Goal: Find specific page/section: Find specific page/section

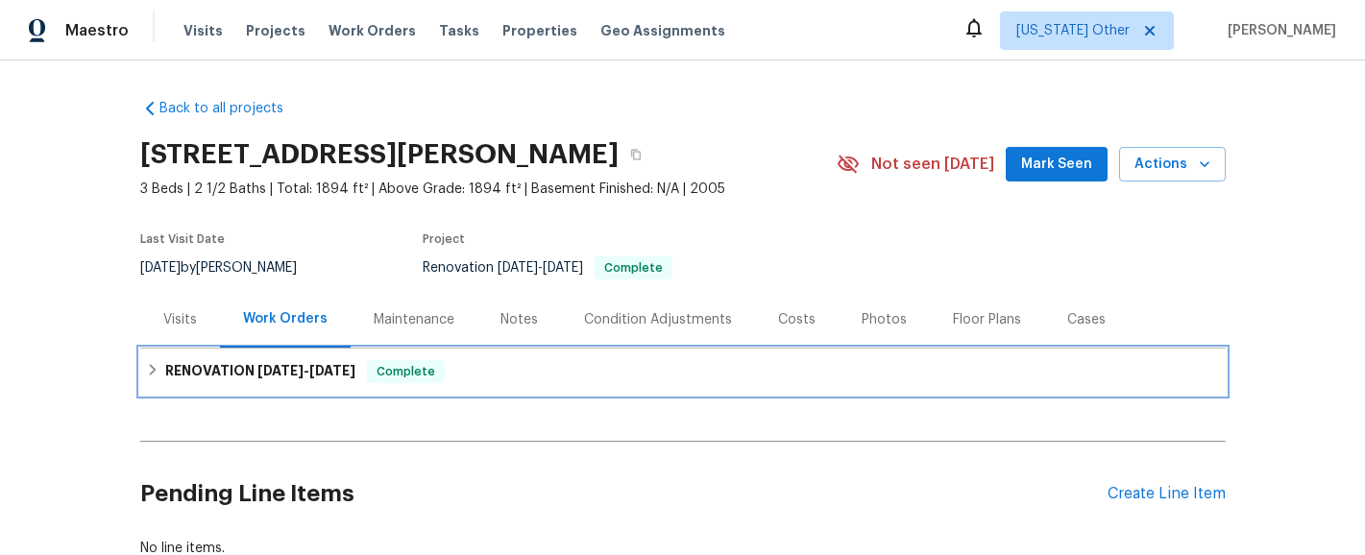
click at [249, 379] on h6 "RENOVATION [DATE] - [DATE]" at bounding box center [260, 371] width 190 height 23
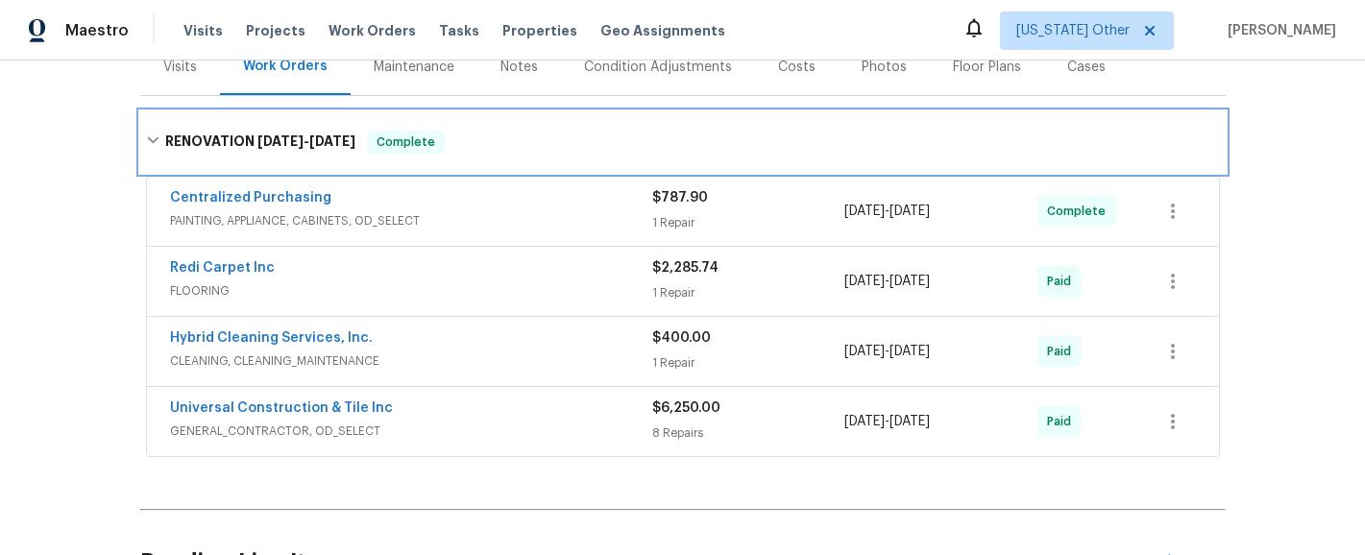
scroll to position [259, 0]
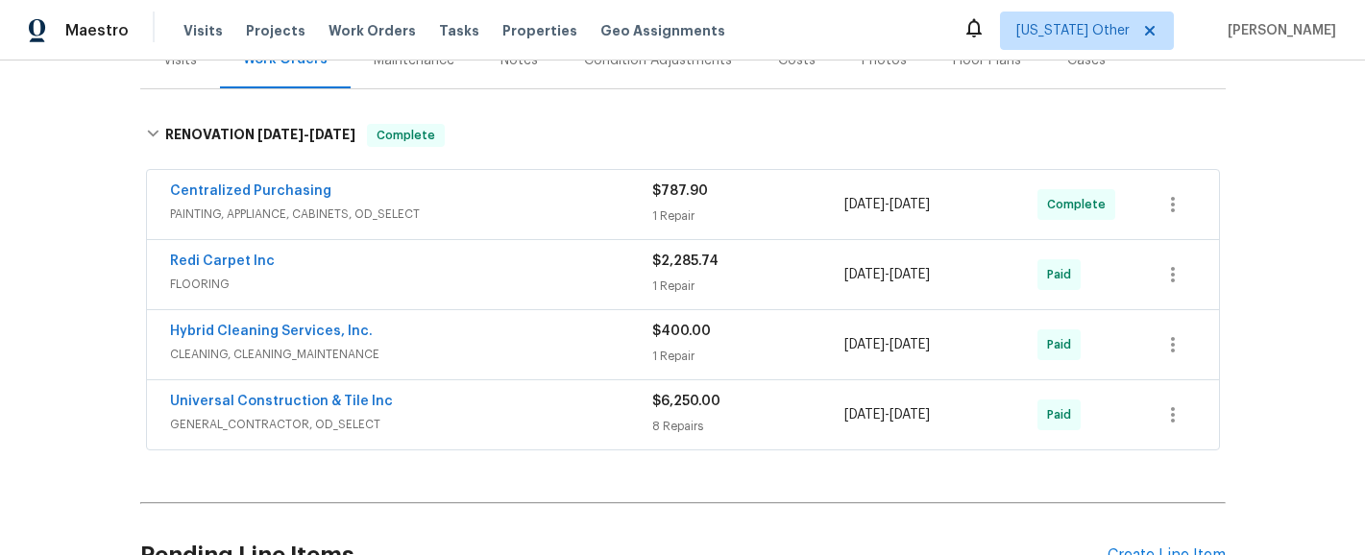
click at [442, 403] on div "Universal Construction & Tile Inc" at bounding box center [411, 403] width 482 height 23
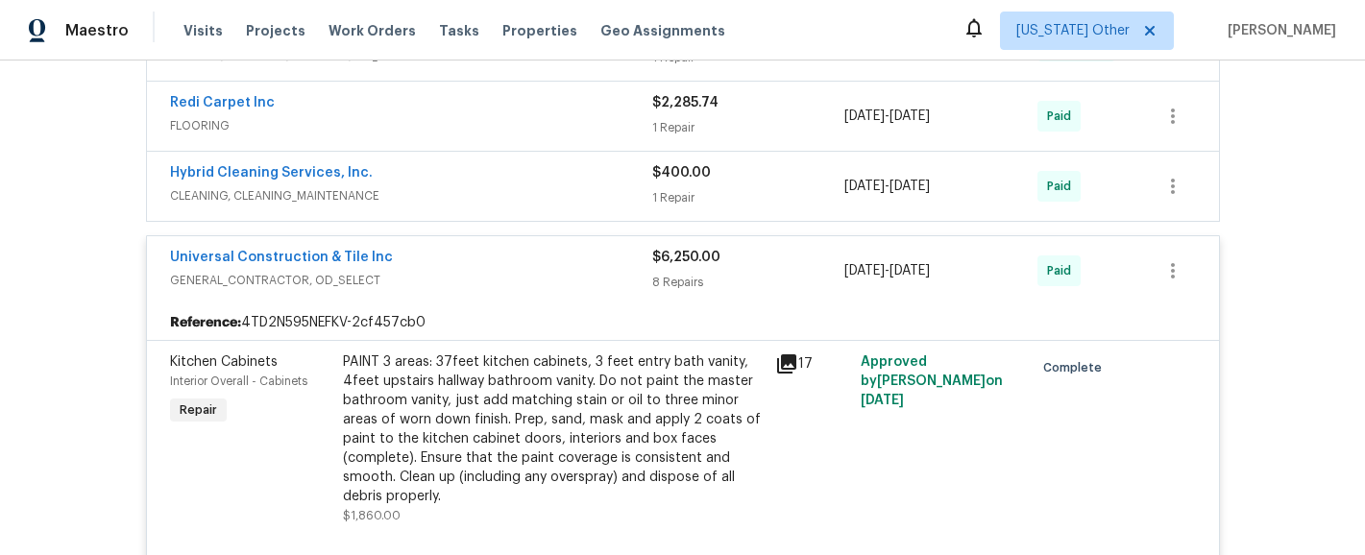
scroll to position [416, 0]
click at [281, 256] on link "Universal Construction & Tile Inc" at bounding box center [281, 259] width 223 height 13
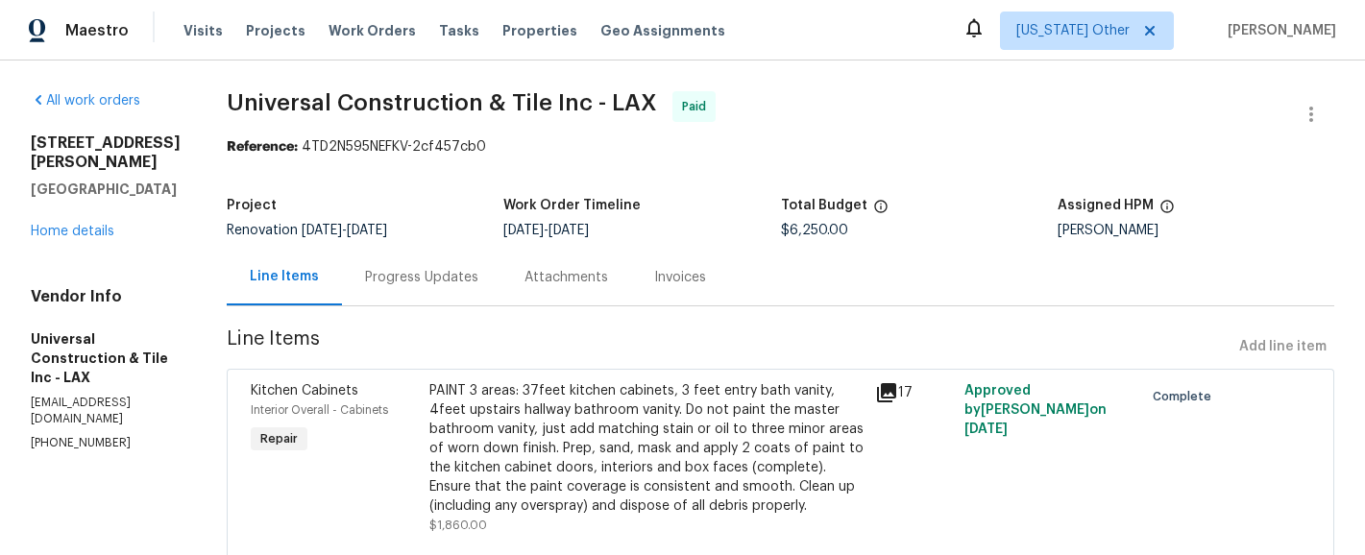
click at [660, 281] on div "Invoices" at bounding box center [680, 277] width 52 height 19
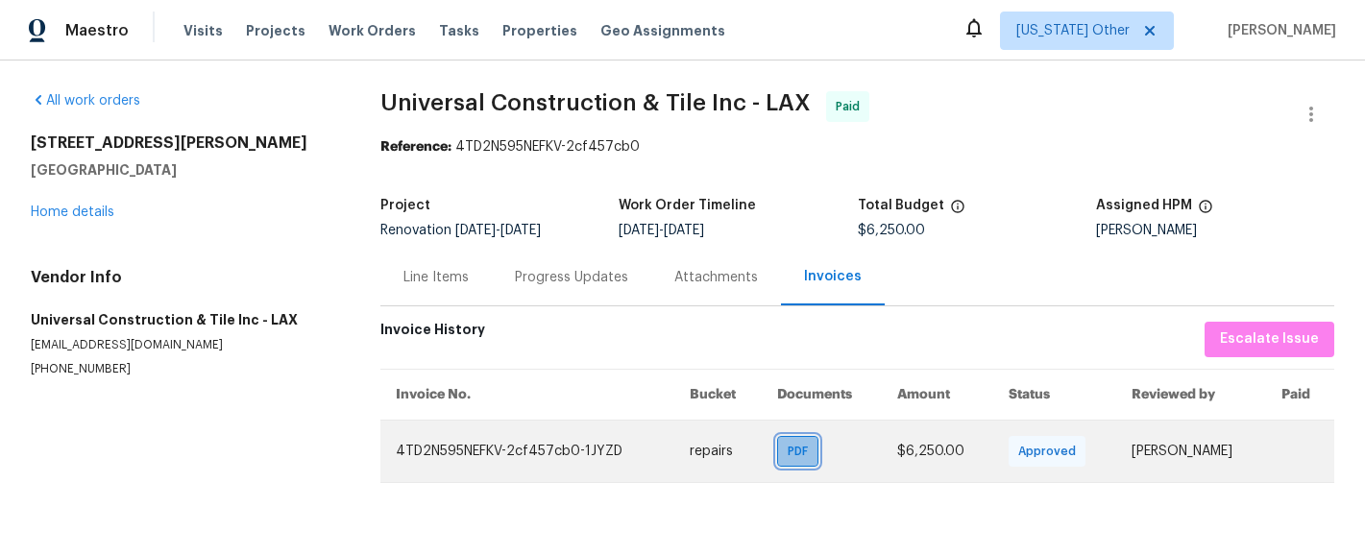
click at [795, 451] on span "PDF" at bounding box center [802, 451] width 28 height 19
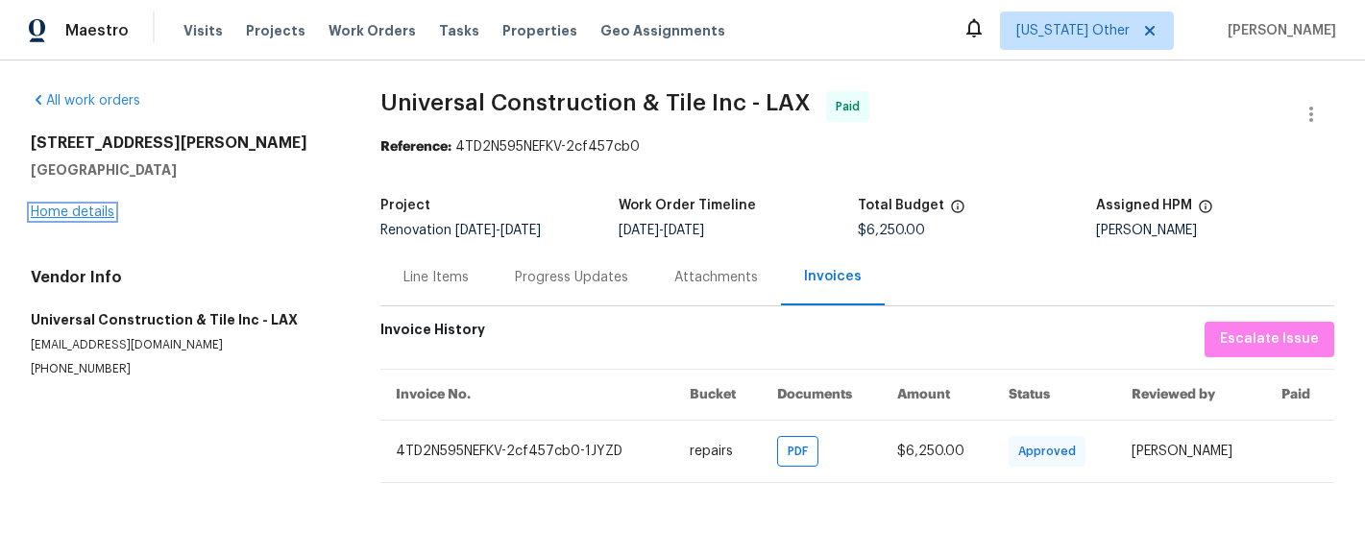
click at [65, 212] on link "Home details" at bounding box center [73, 212] width 84 height 13
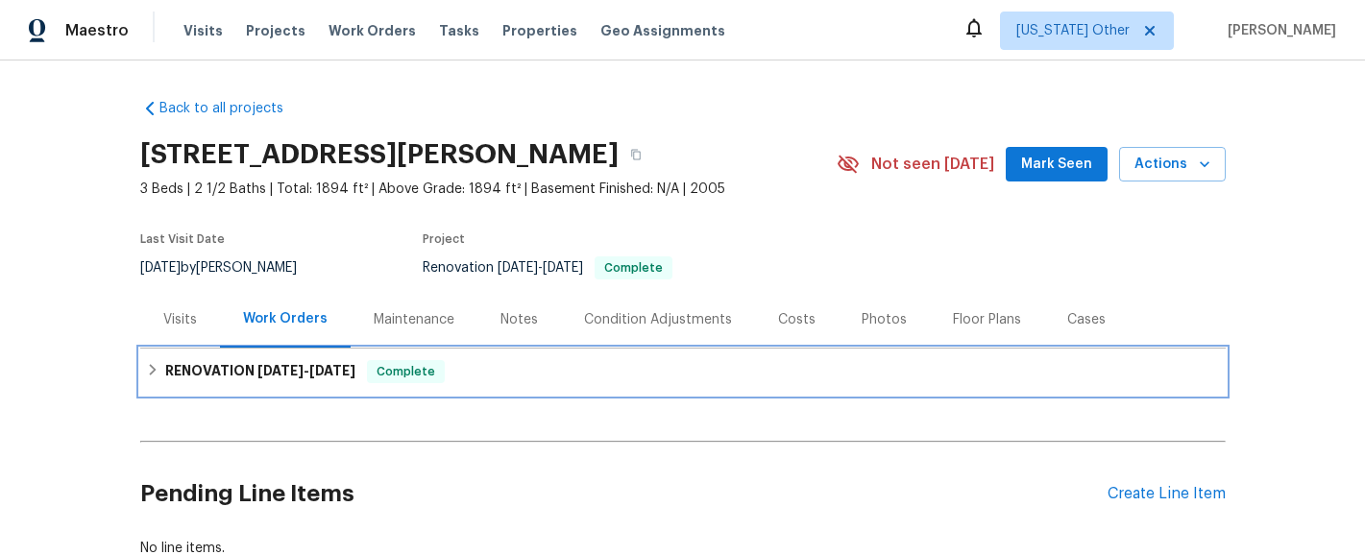
click at [218, 376] on h6 "RENOVATION [DATE] - [DATE]" at bounding box center [260, 371] width 190 height 23
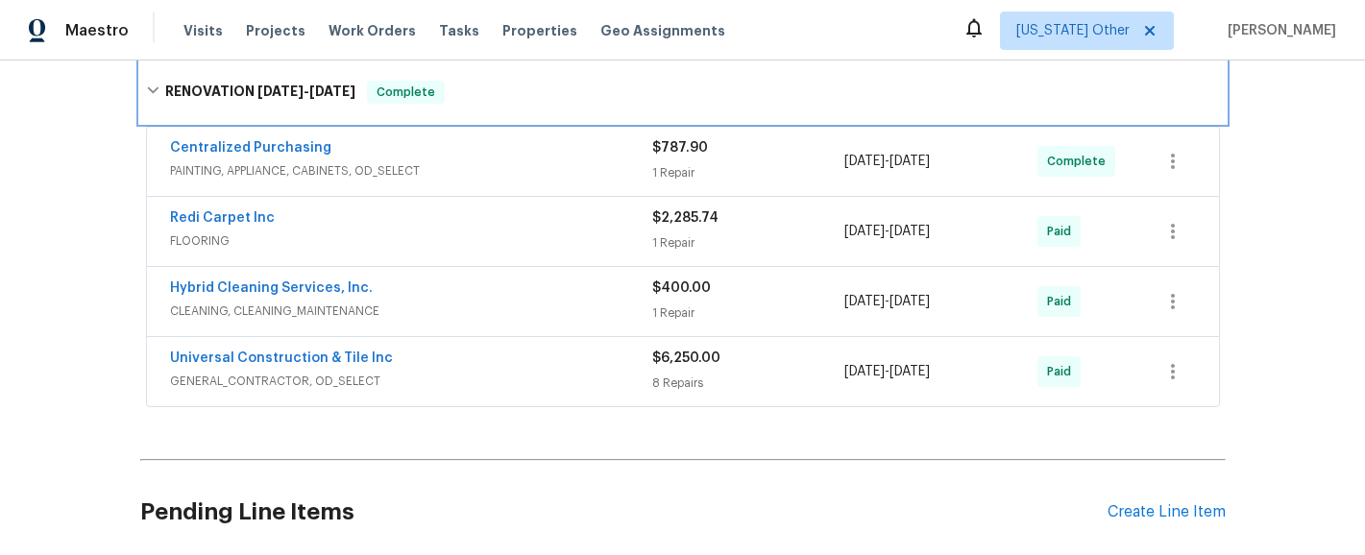
scroll to position [314, 0]
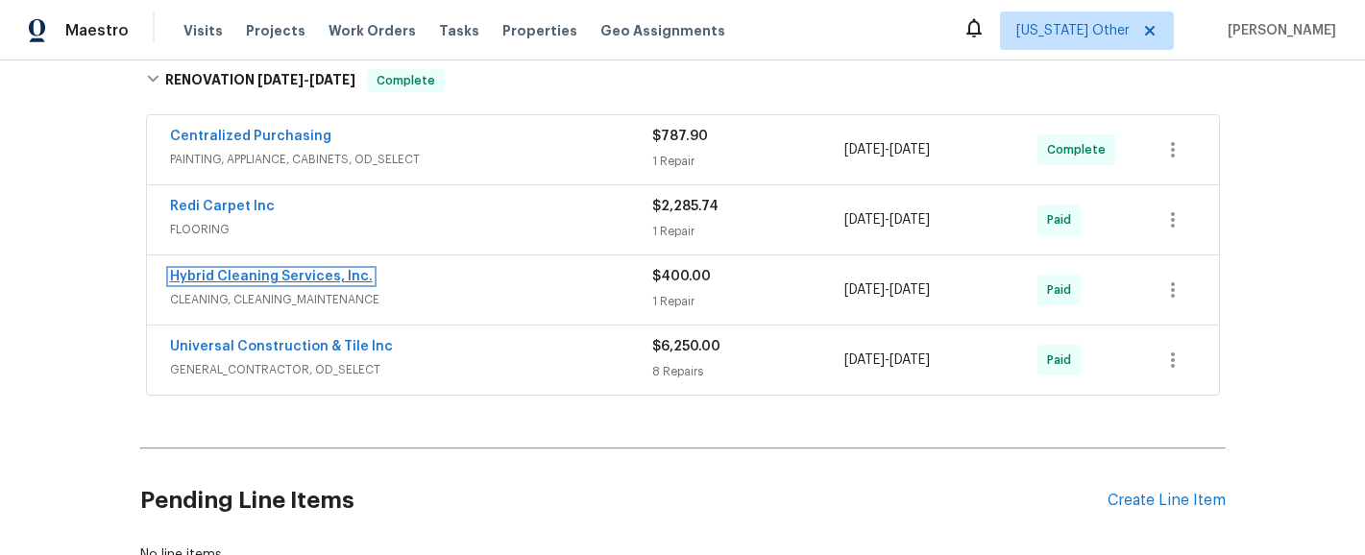
click at [274, 276] on link "Hybrid Cleaning Services, Inc." at bounding box center [271, 276] width 203 height 13
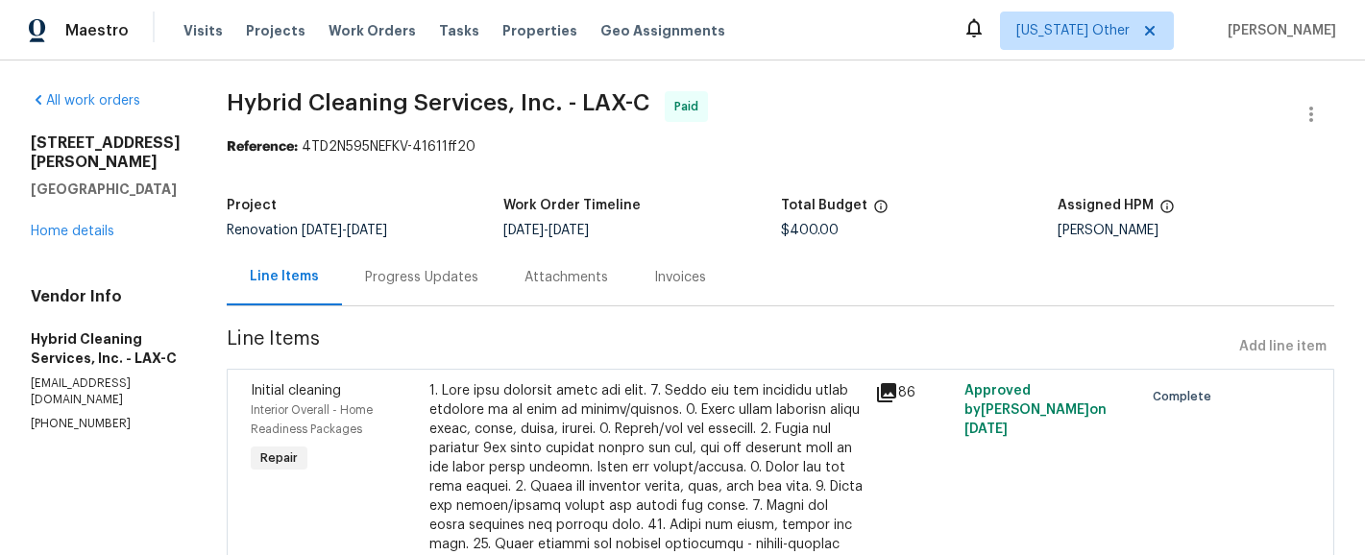
click at [692, 276] on div "Invoices" at bounding box center [680, 277] width 52 height 19
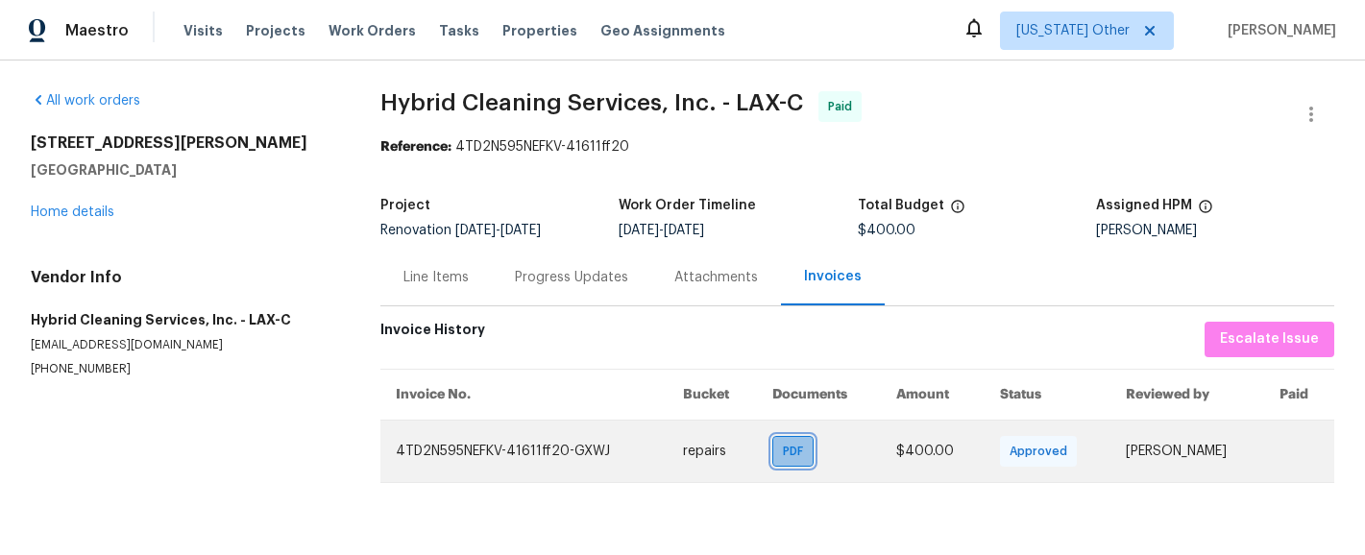
click at [774, 466] on div "PDF" at bounding box center [792, 451] width 41 height 31
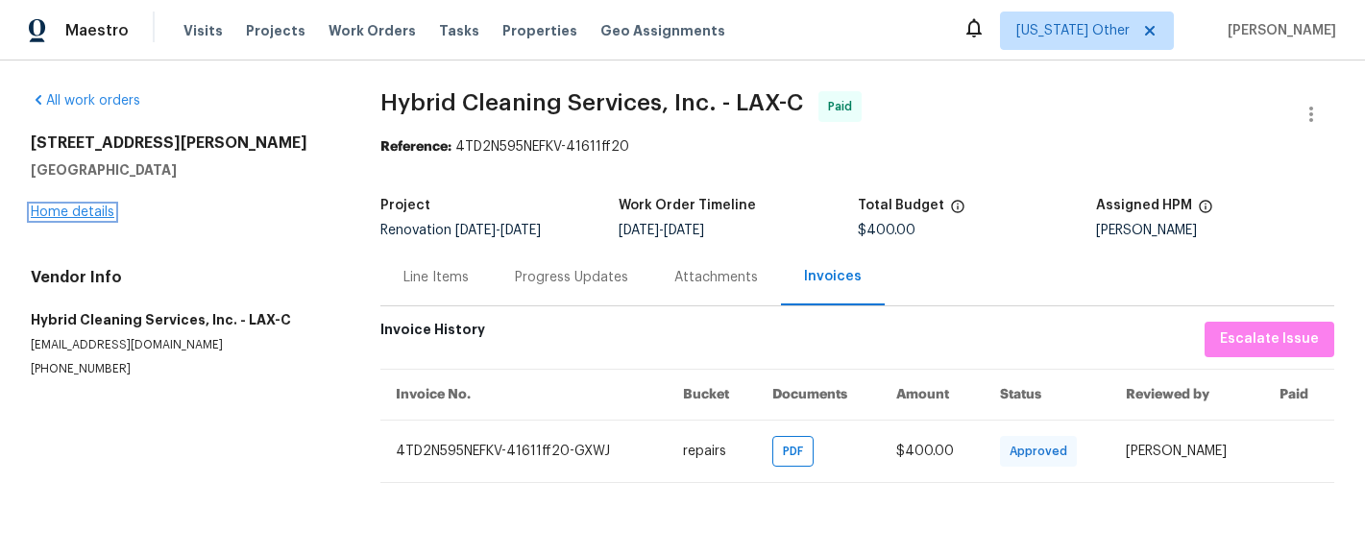
click at [83, 214] on link "Home details" at bounding box center [73, 212] width 84 height 13
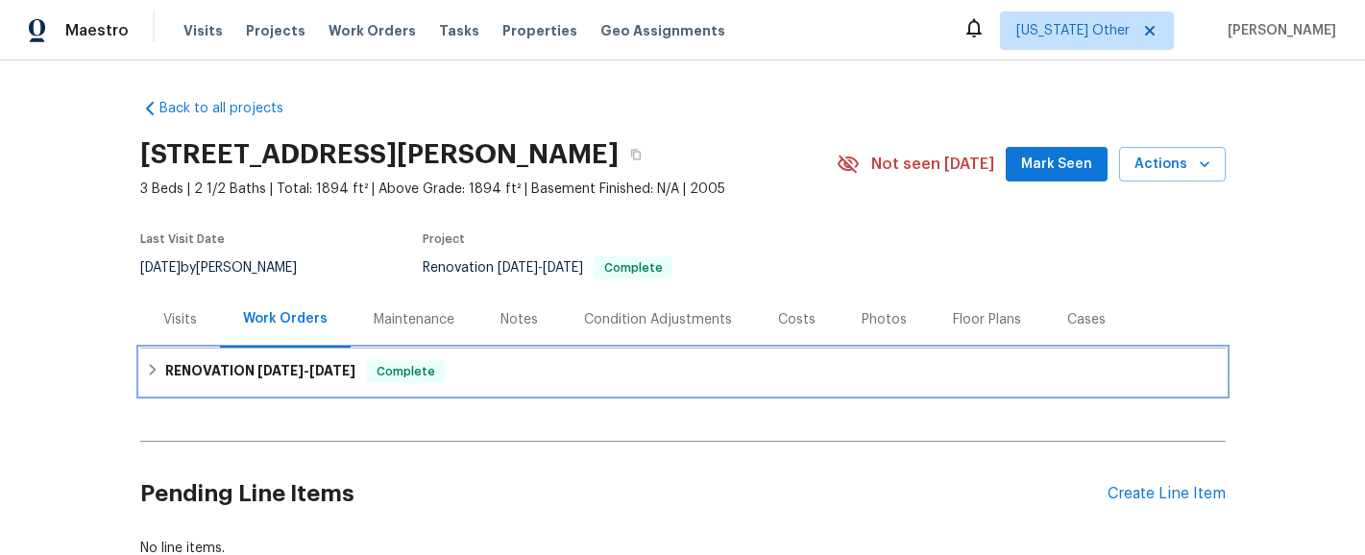
click at [219, 373] on h6 "RENOVATION [DATE] - [DATE]" at bounding box center [260, 371] width 190 height 23
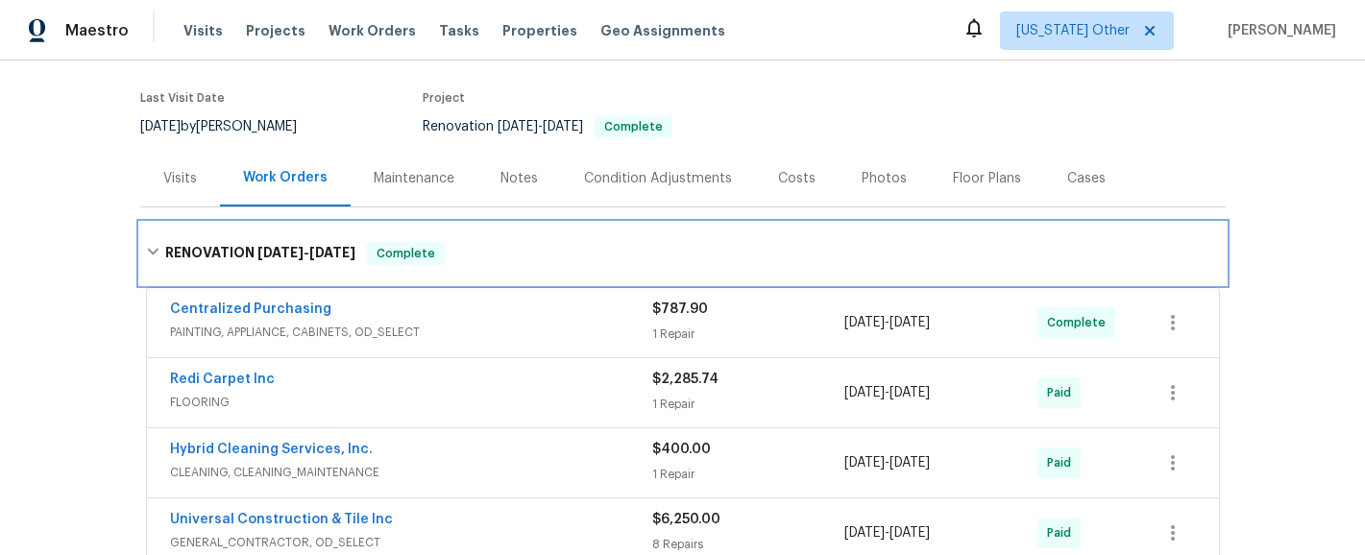
scroll to position [143, 0]
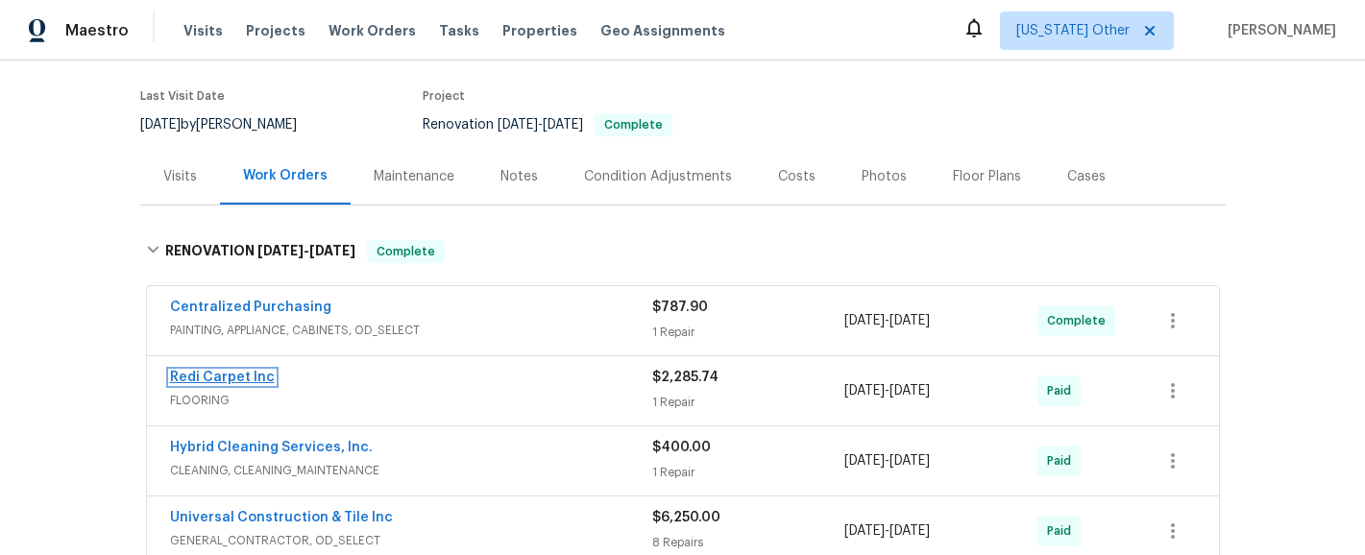
click at [246, 372] on link "Redi Carpet Inc" at bounding box center [222, 377] width 105 height 13
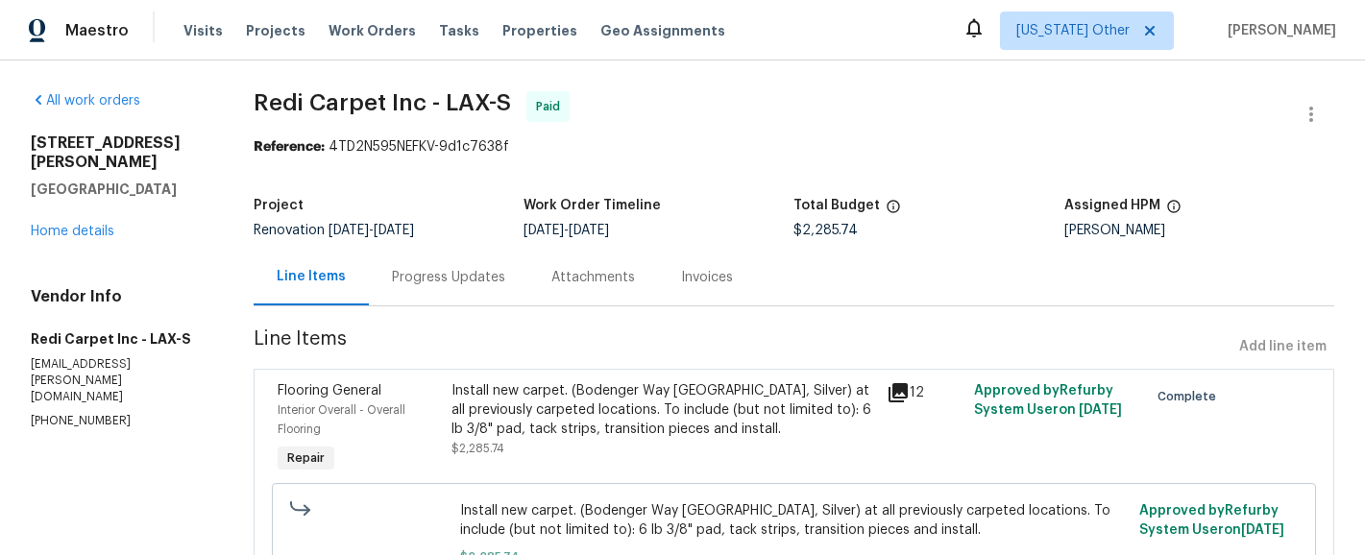
click at [694, 263] on div "Invoices" at bounding box center [707, 277] width 98 height 57
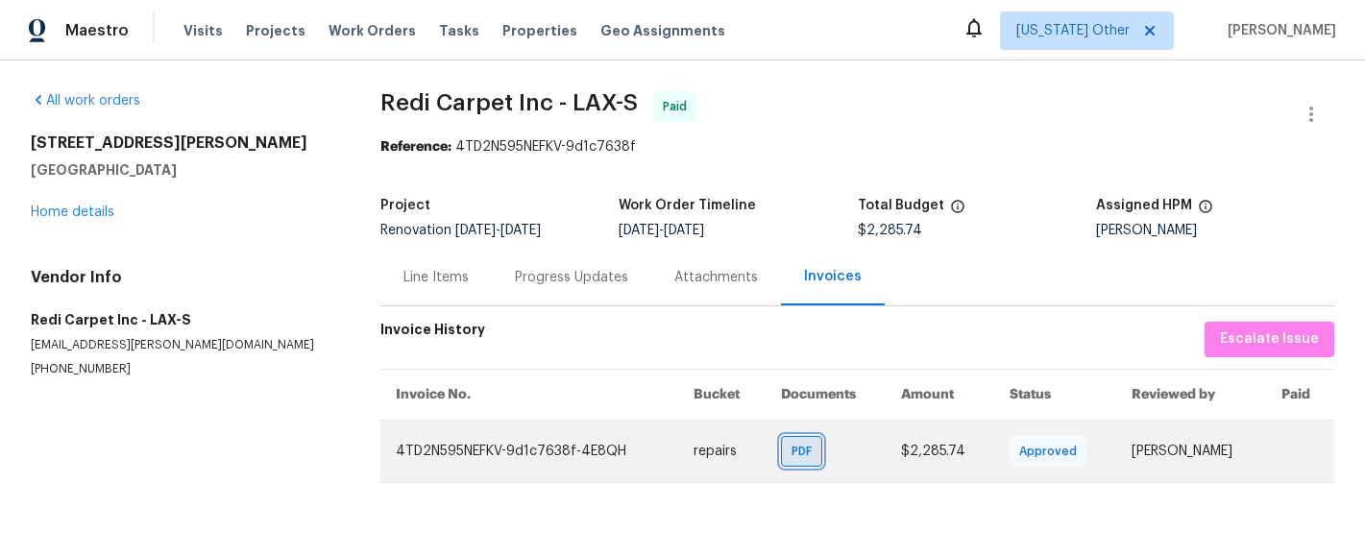
click at [793, 442] on span "PDF" at bounding box center [806, 451] width 28 height 19
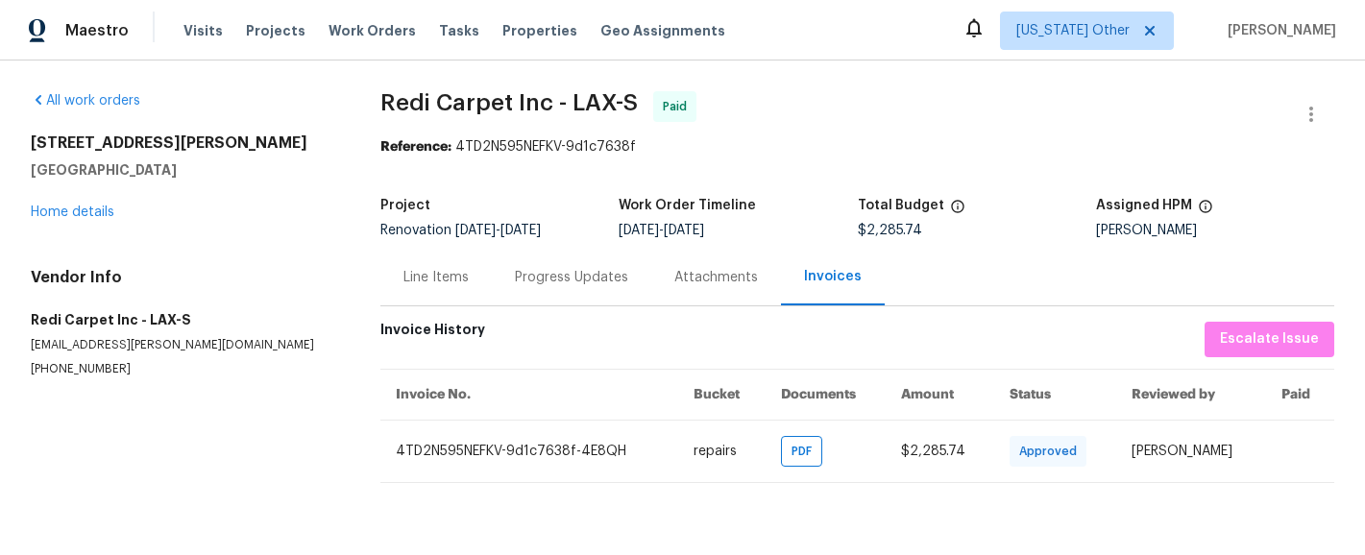
click at [52, 199] on div "[STREET_ADDRESS][PERSON_NAME] Home details" at bounding box center [183, 178] width 304 height 88
click at [52, 204] on div "[STREET_ADDRESS][PERSON_NAME] Home details" at bounding box center [183, 178] width 304 height 88
click at [52, 209] on link "Home details" at bounding box center [73, 212] width 84 height 13
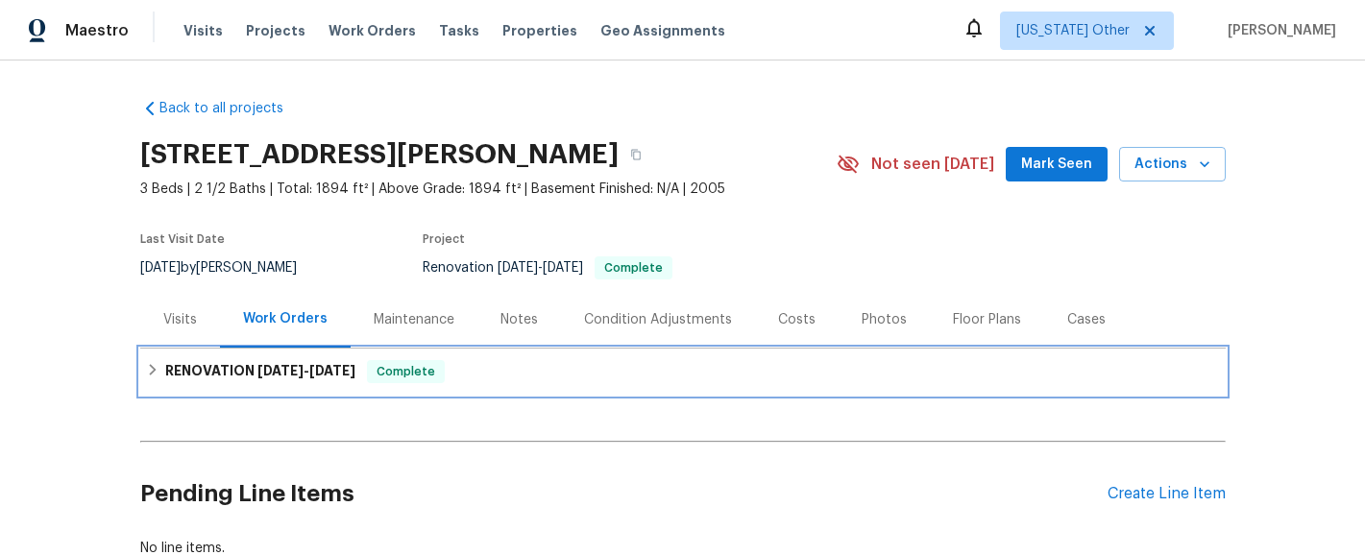
click at [201, 363] on h6 "RENOVATION [DATE] - [DATE]" at bounding box center [260, 371] width 190 height 23
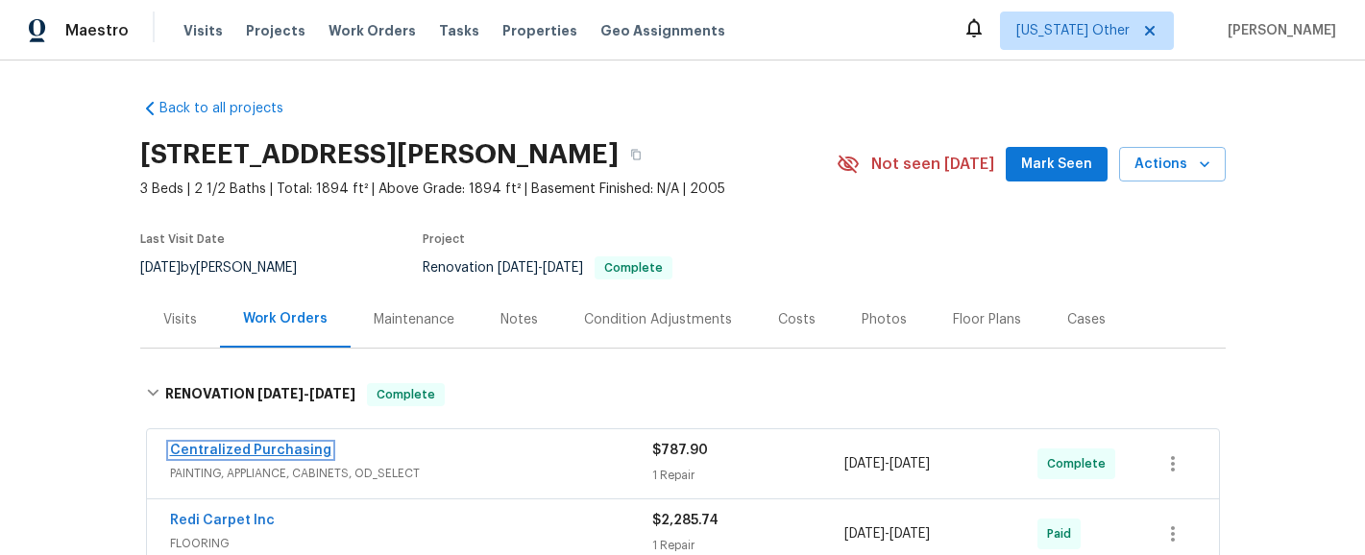
click at [233, 447] on link "Centralized Purchasing" at bounding box center [250, 450] width 161 height 13
